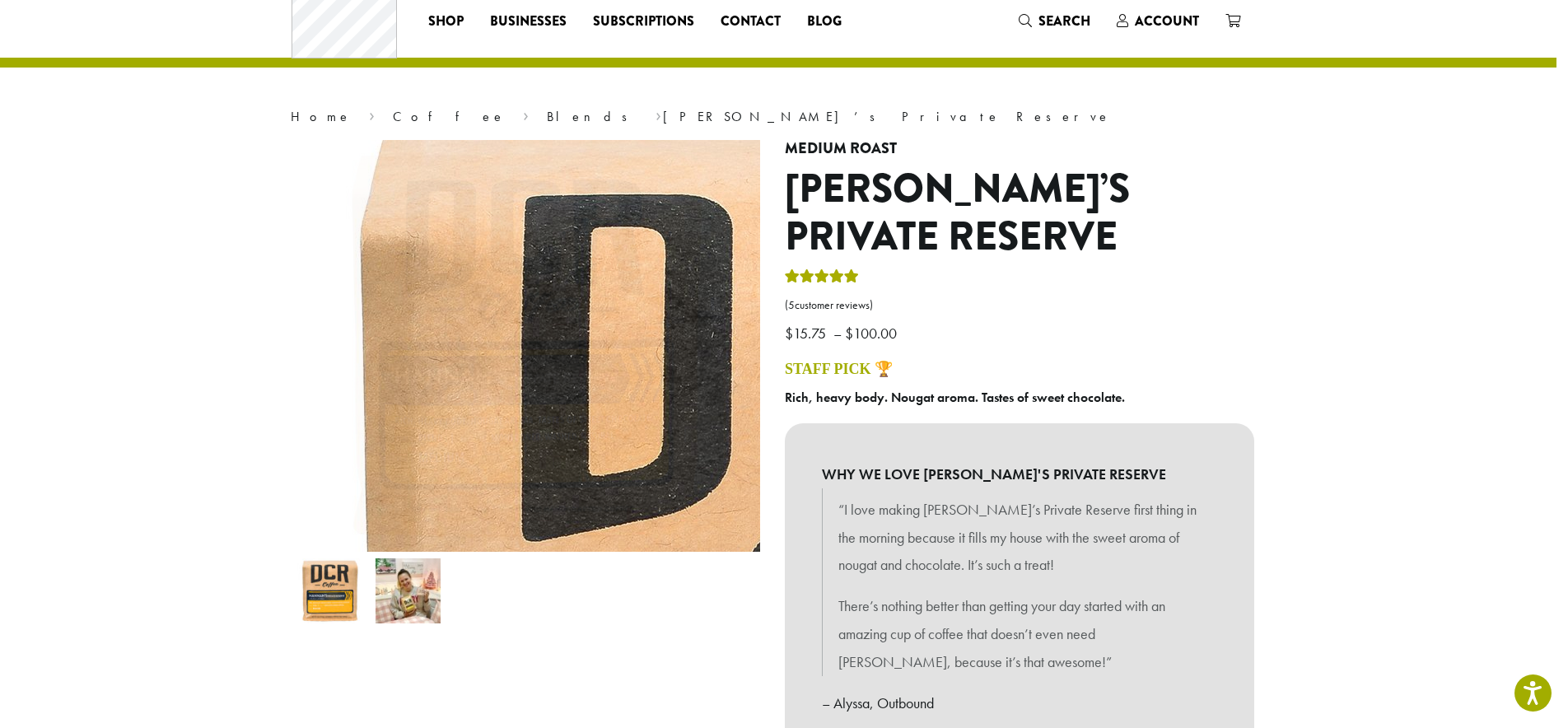
scroll to position [0, 11]
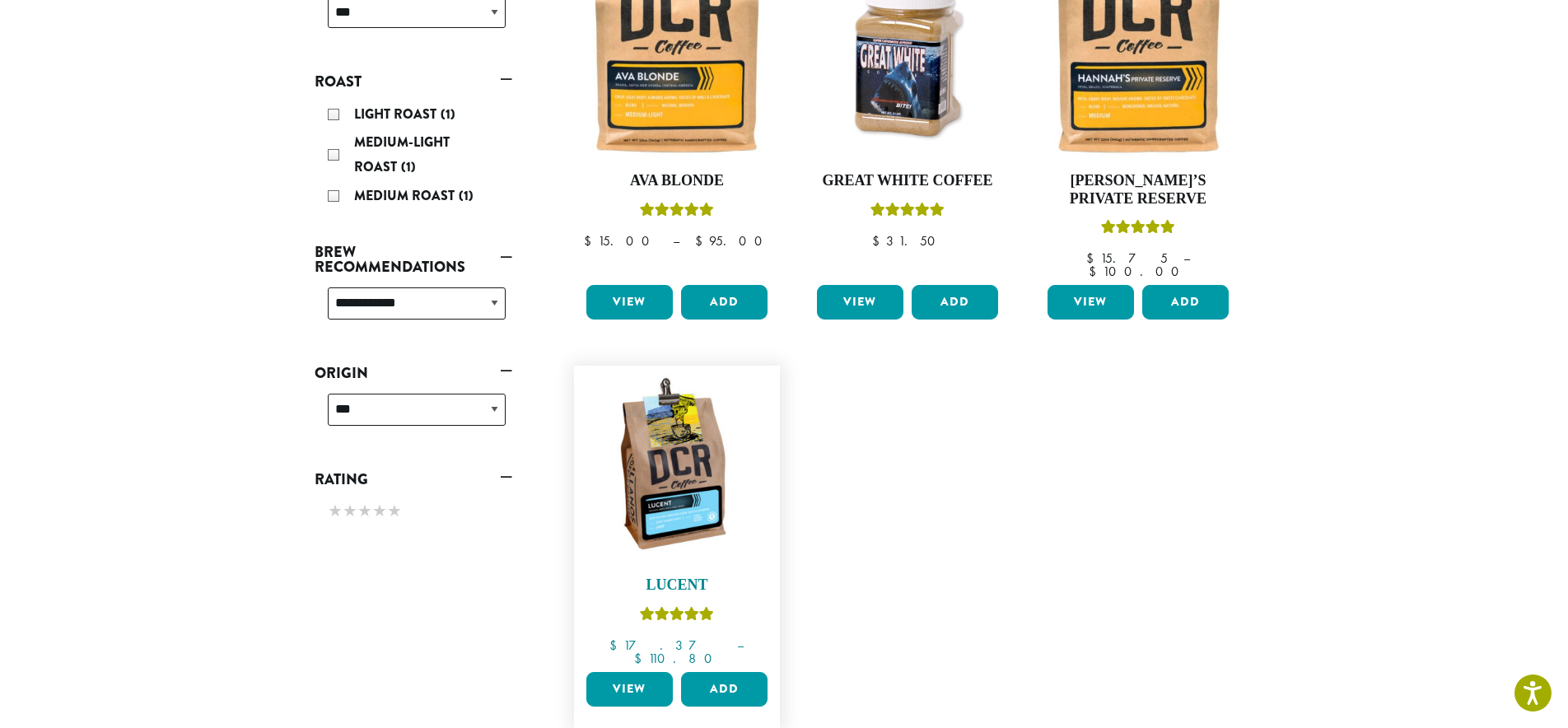
scroll to position [322, 0]
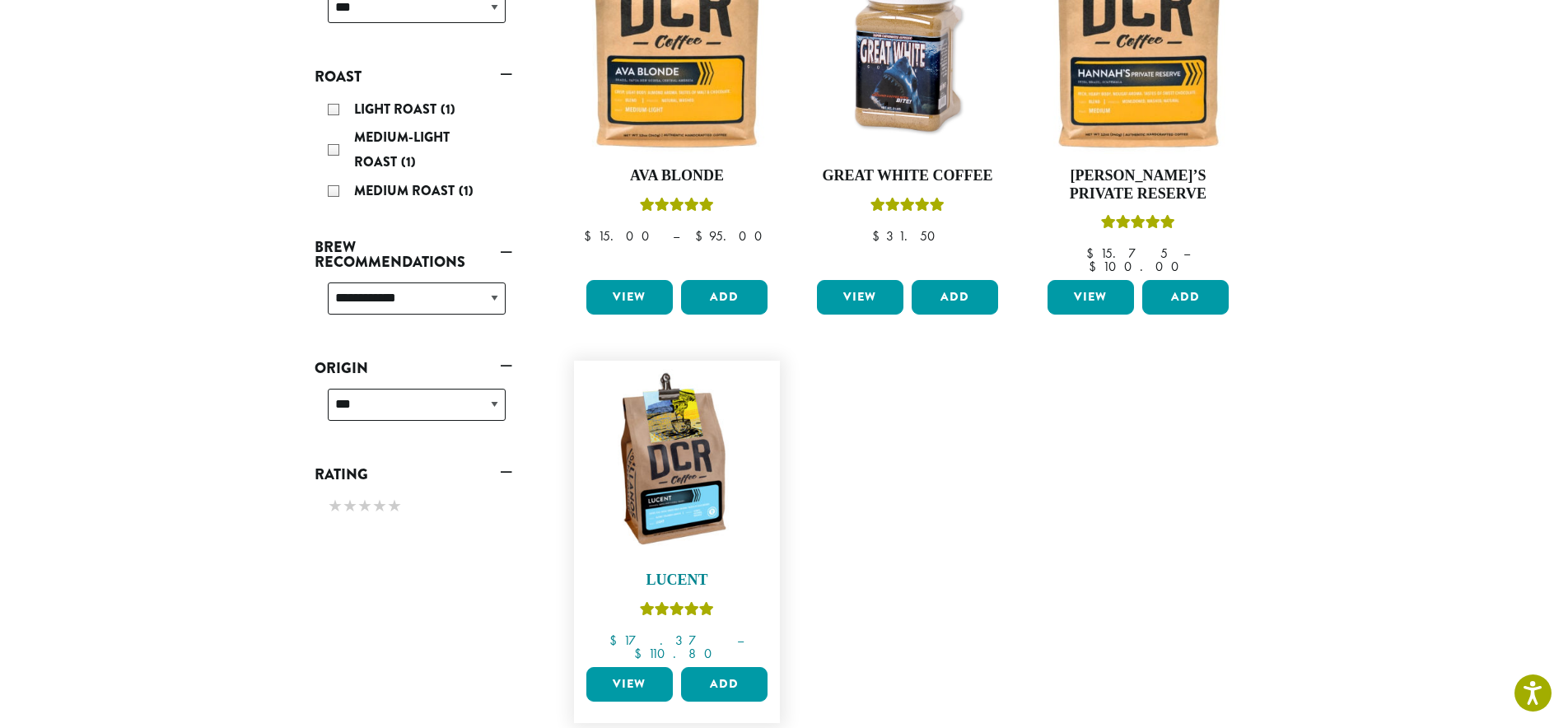
drag, startPoint x: 668, startPoint y: 436, endPoint x: 756, endPoint y: 439, distance: 88.1
click at [668, 436] on img at bounding box center [677, 464] width 190 height 190
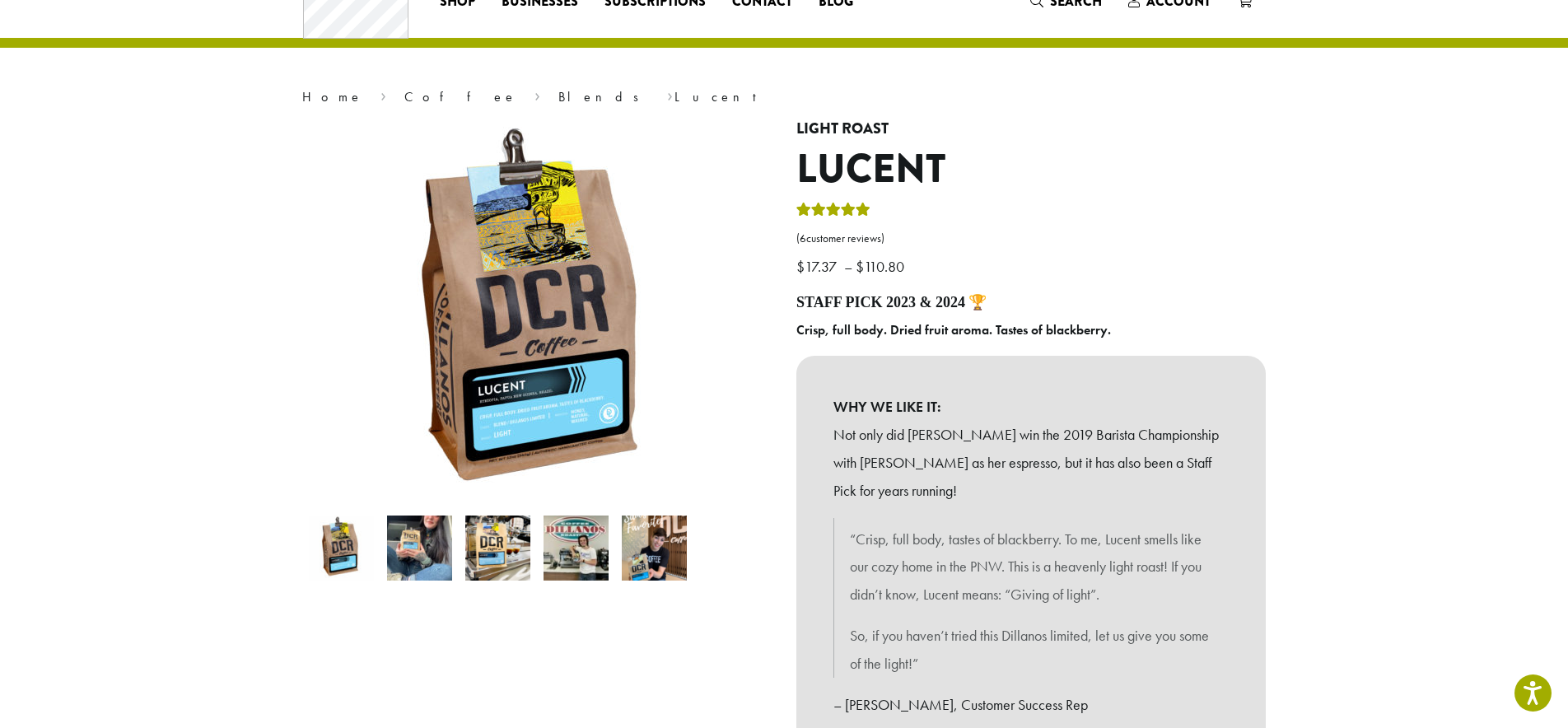
click at [412, 557] on img at bounding box center [419, 548] width 65 height 65
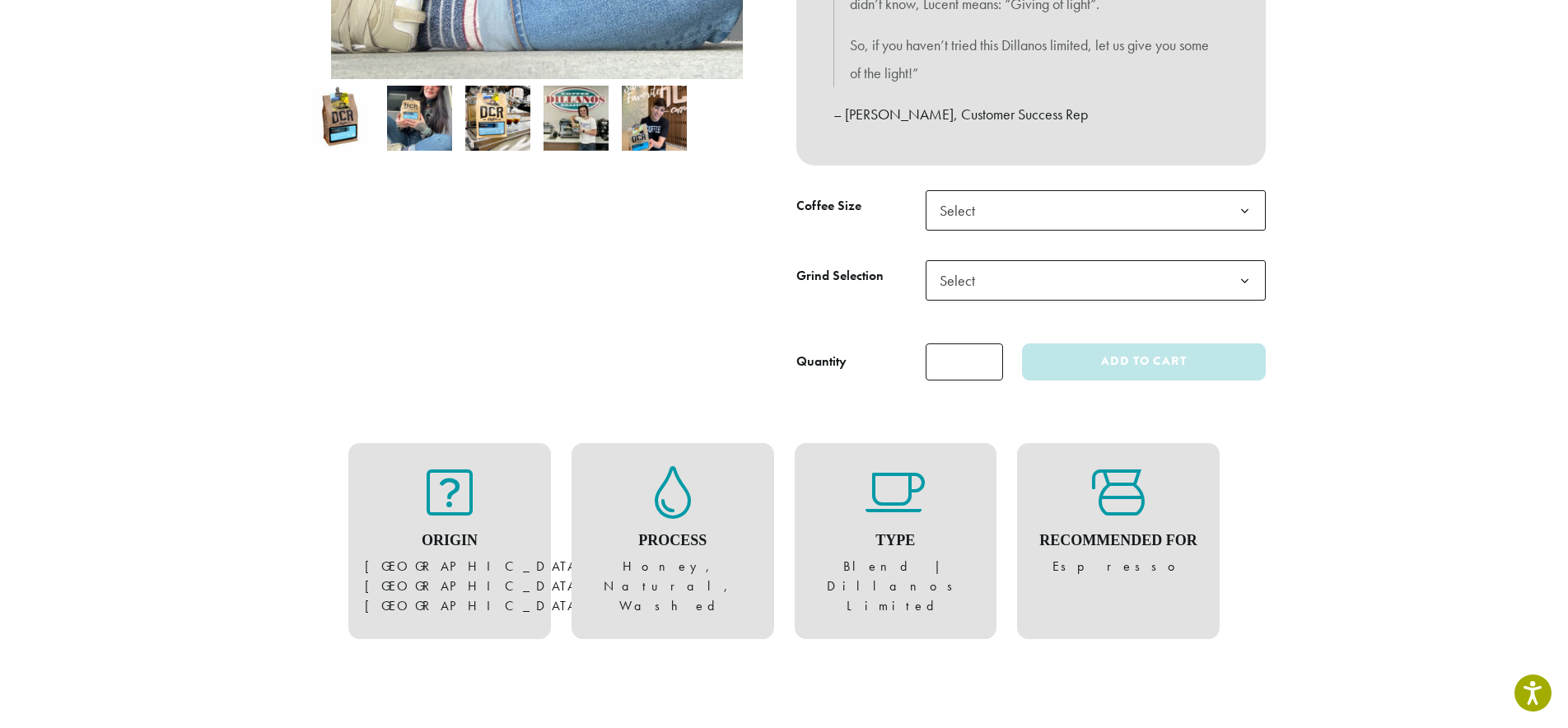
scroll to position [668, 0]
